Goal: Check status

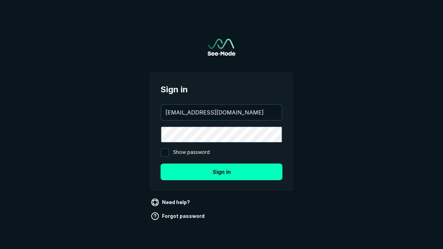
type input "[EMAIL_ADDRESS][DOMAIN_NAME]"
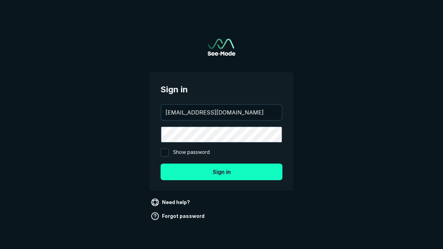
click at [221, 172] on button "Sign in" at bounding box center [222, 172] width 122 height 17
